Goal: Task Accomplishment & Management: Use online tool/utility

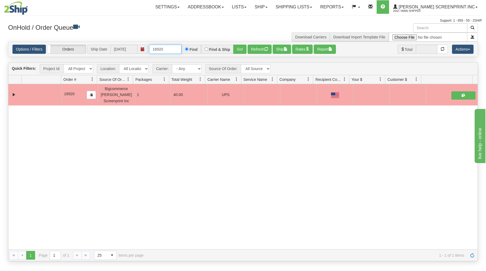
click at [178, 49] on input "16920" at bounding box center [165, 49] width 32 height 9
type input "1"
type input "16926"
click at [242, 47] on button "Go!" at bounding box center [239, 49] width 13 height 9
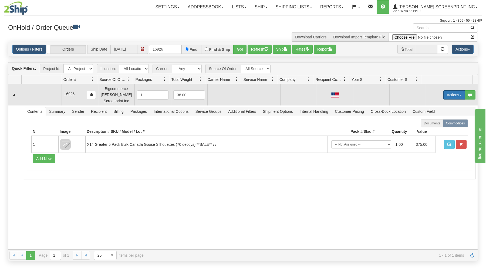
click at [451, 97] on button "Actions" at bounding box center [454, 94] width 22 height 9
click at [427, 106] on span at bounding box center [429, 105] width 4 height 4
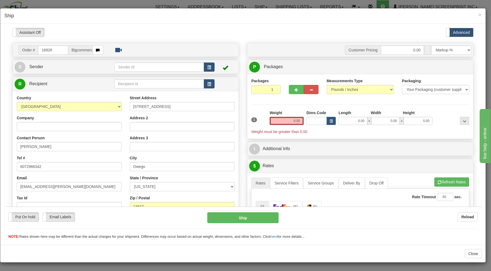
type input "28.15"
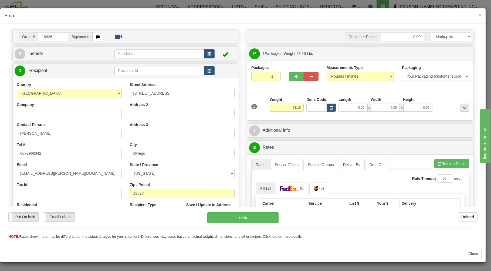
scroll to position [29, 0]
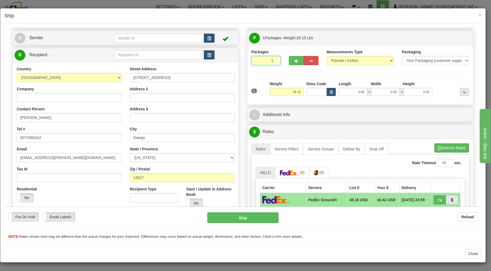
click at [265, 60] on input "1" at bounding box center [265, 60] width 29 height 9
click at [288, 93] on input "28.15" at bounding box center [287, 91] width 34 height 8
click at [350, 93] on input "0.00" at bounding box center [353, 91] width 29 height 8
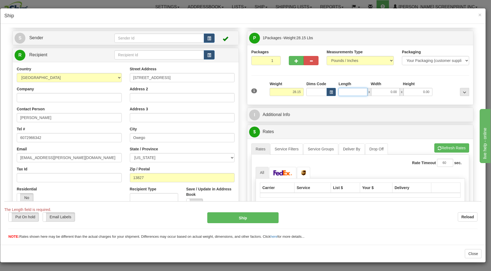
type input "28.25"
type input "38"
type input "28.15"
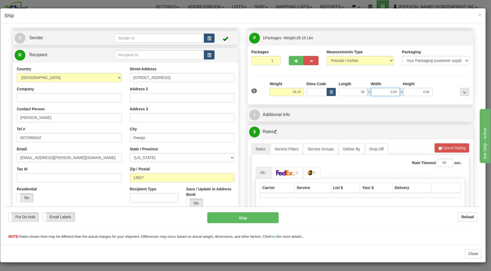
type input "38.00"
click at [375, 93] on input "0.00" at bounding box center [385, 91] width 29 height 8
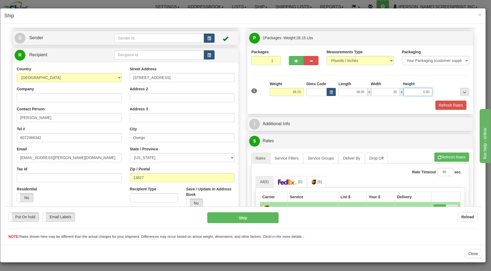
type input "20.00"
click at [413, 90] on input "0.00" at bounding box center [418, 91] width 29 height 8
type input "8.00"
click at [451, 107] on button "Refresh Rates" at bounding box center [451, 104] width 31 height 9
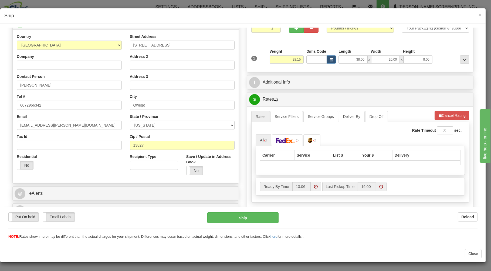
scroll to position [97, 0]
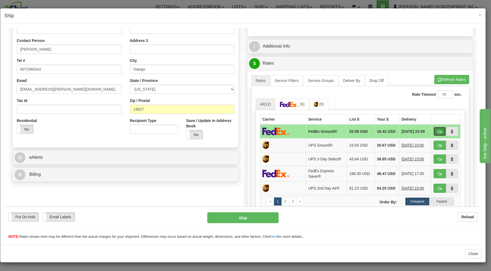
click at [434, 132] on button "button" at bounding box center [440, 130] width 12 height 9
type input "92"
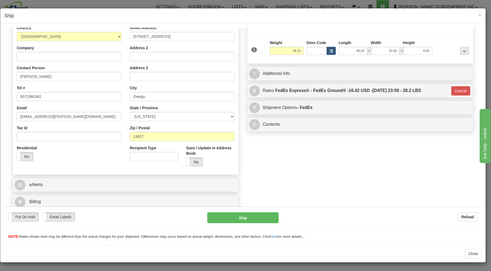
scroll to position [71, 0]
click at [256, 216] on button "Ship" at bounding box center [243, 217] width 72 height 11
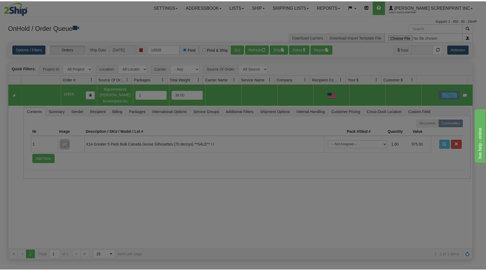
scroll to position [0, 0]
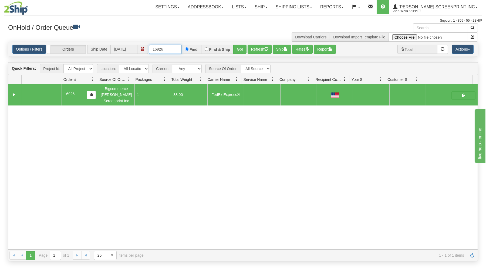
click at [173, 50] on input "16926" at bounding box center [165, 49] width 32 height 9
type input "1"
click at [168, 28] on h3 "OnHold / Order Queue" at bounding box center [123, 27] width 231 height 8
